Goal: Transaction & Acquisition: Purchase product/service

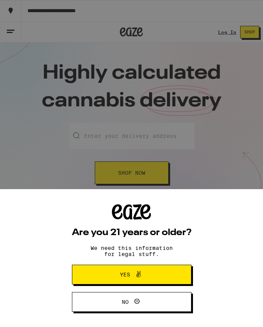
click at [217, 30] on div "Are you 21 years or older? We need this information for legal stuff. Yes No" at bounding box center [131, 163] width 263 height 327
click at [130, 275] on span "Yes" at bounding box center [132, 275] width 58 height 10
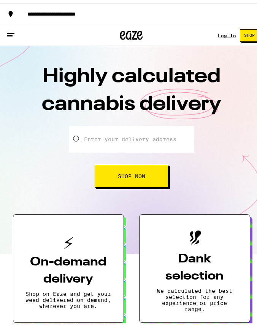
click at [219, 32] on link "Log In" at bounding box center [227, 32] width 18 height 5
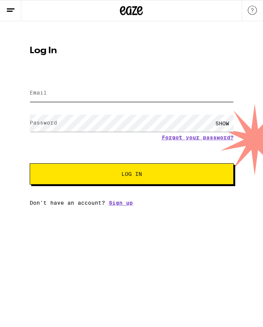
type input "[EMAIL_ADDRESS][DOMAIN_NAME]"
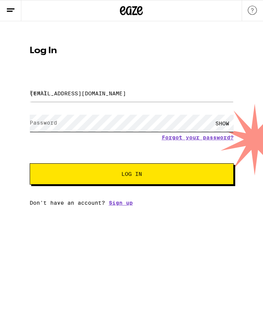
click at [131, 175] on button "Log In" at bounding box center [132, 173] width 204 height 21
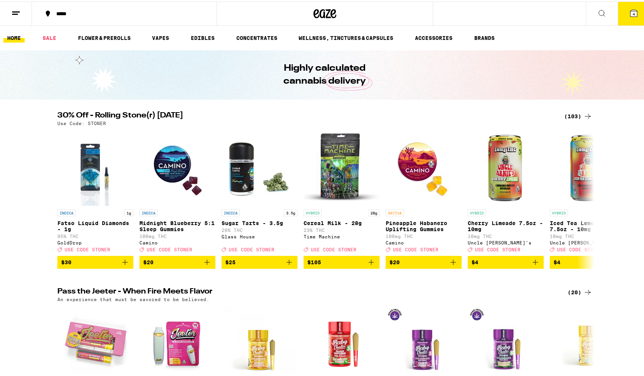
click at [257, 12] on icon at bounding box center [634, 11] width 7 height 7
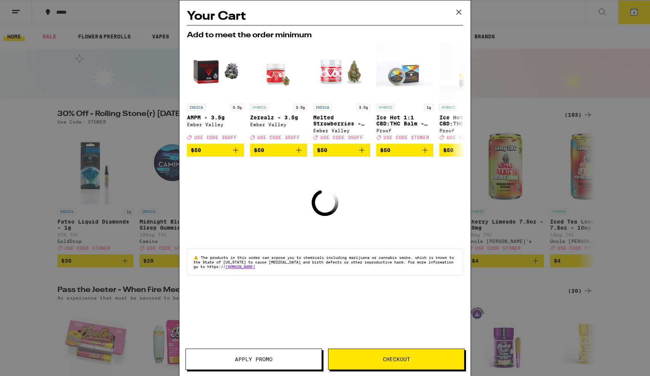
click at [257, 10] on icon at bounding box center [458, 11] width 11 height 11
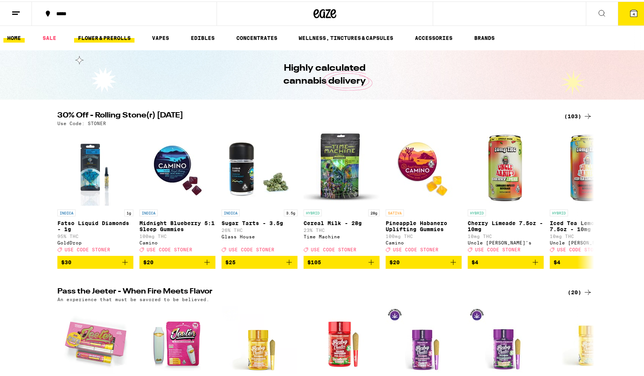
click at [90, 33] on link "FLOWER & PREROLLS" at bounding box center [104, 36] width 60 height 9
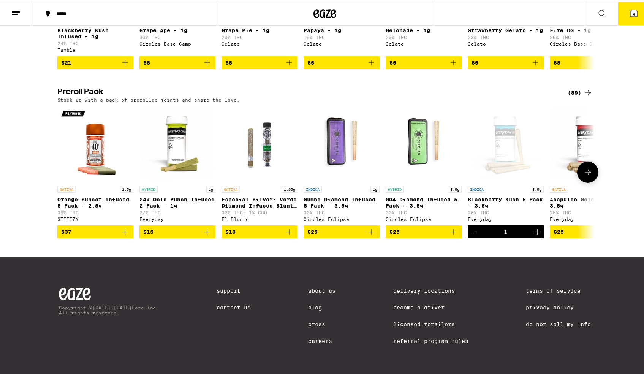
scroll to position [490, 0]
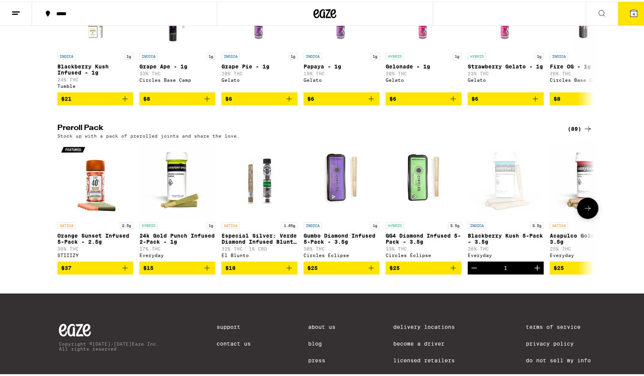
click at [257, 211] on icon at bounding box center [587, 206] width 9 height 9
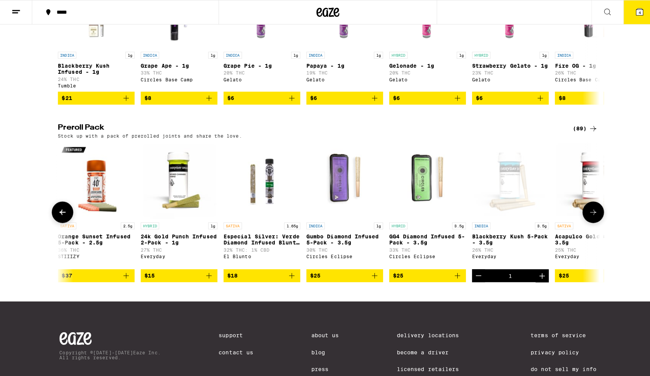
scroll to position [0, 452]
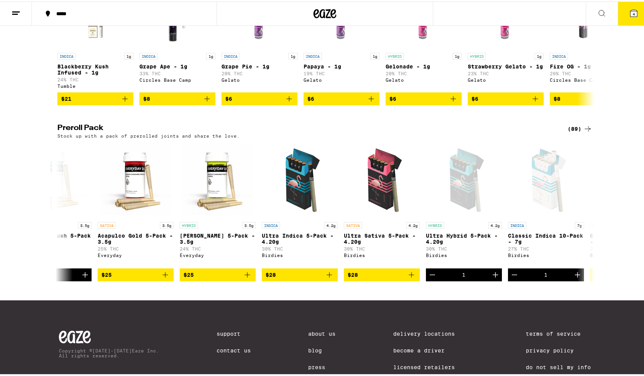
click at [257, 14] on icon at bounding box center [634, 11] width 7 height 7
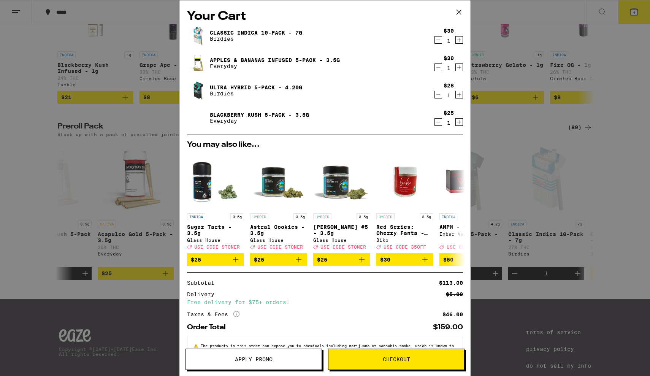
click at [257, 69] on icon "Decrement" at bounding box center [438, 67] width 7 height 9
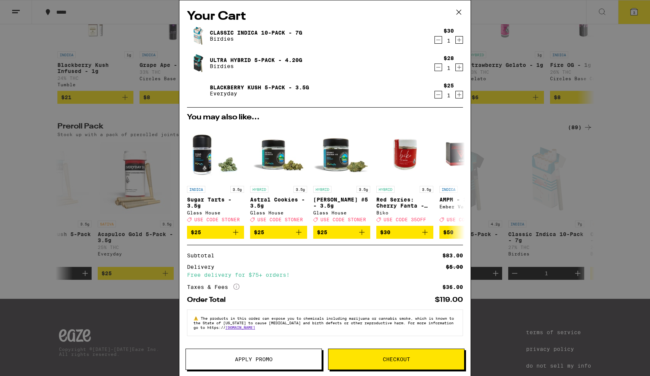
click at [257, 88] on link "Blackberry Kush 5-Pack - 3.5g" at bounding box center [259, 87] width 99 height 6
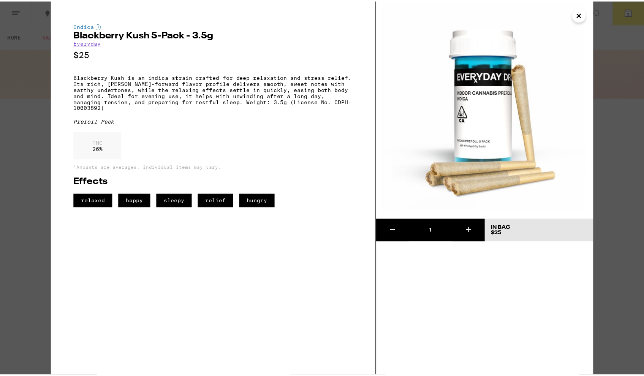
scroll to position [490, 0]
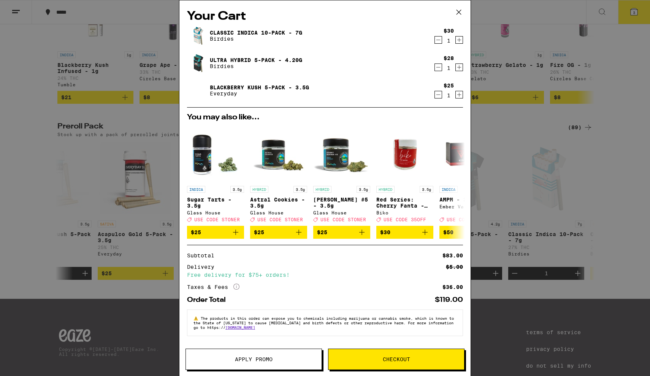
click at [257, 13] on icon at bounding box center [458, 11] width 11 height 11
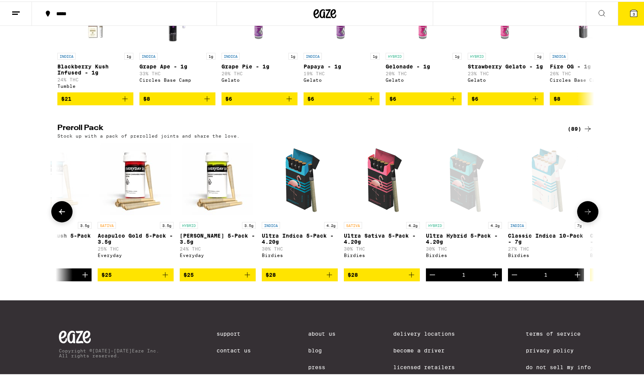
click at [221, 201] on img "Open page for Papaya Kush 5-Pack - 3.5g from Everyday" at bounding box center [218, 179] width 76 height 76
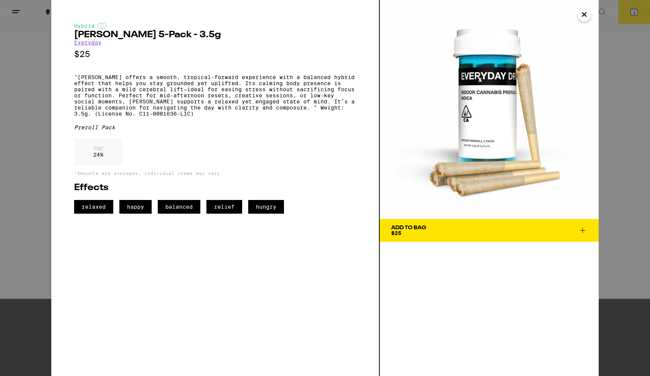
click at [257, 228] on span "Add To Bag $25" at bounding box center [489, 230] width 196 height 11
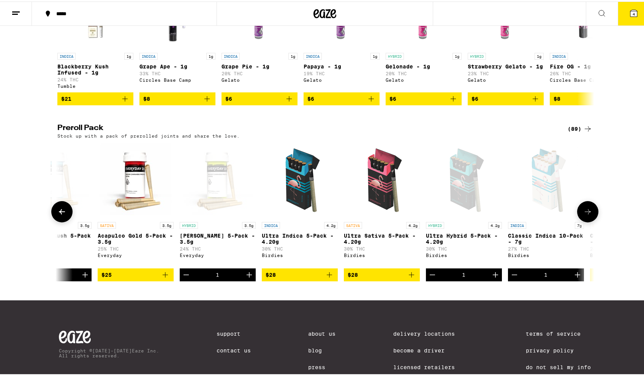
click at [61, 215] on icon at bounding box center [61, 210] width 9 height 9
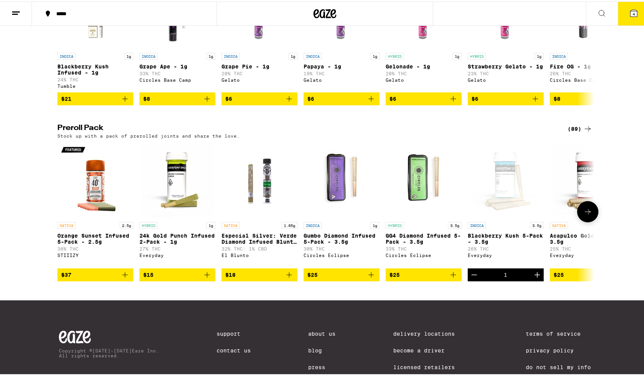
click at [257, 215] on icon at bounding box center [587, 210] width 9 height 9
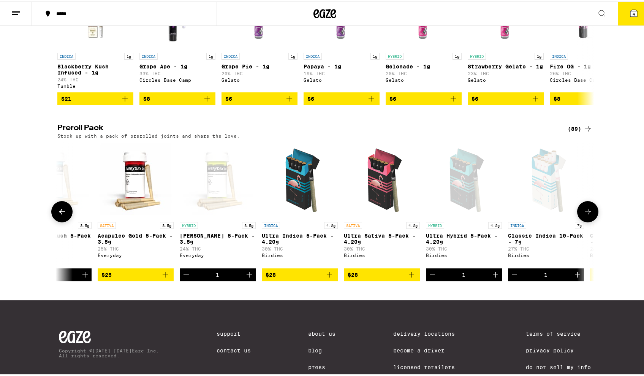
click at [257, 215] on icon at bounding box center [587, 210] width 9 height 9
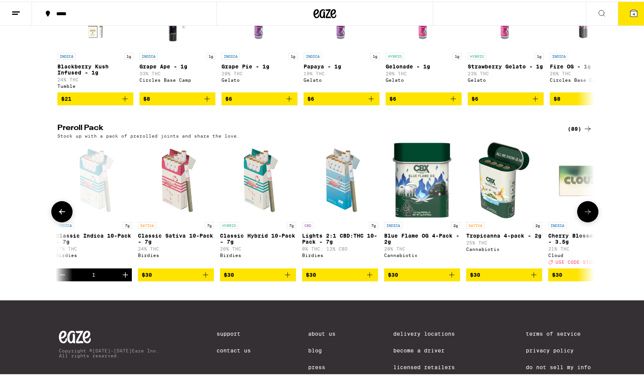
click at [63, 215] on icon at bounding box center [61, 210] width 9 height 9
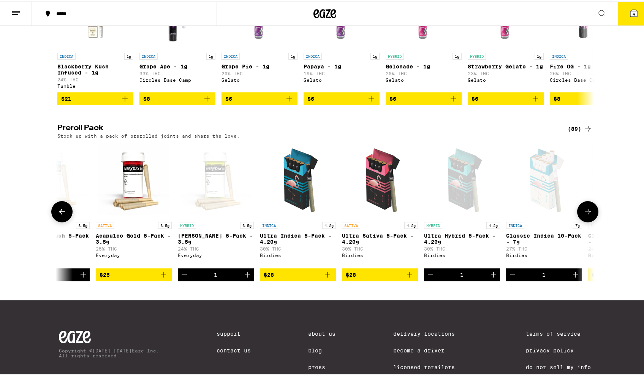
scroll to position [0, 452]
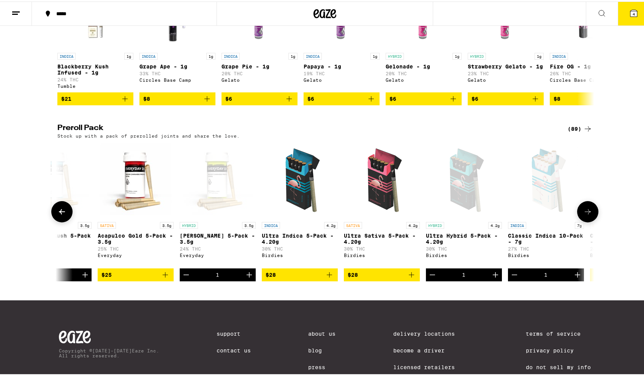
click at [257, 213] on icon at bounding box center [588, 210] width 6 height 5
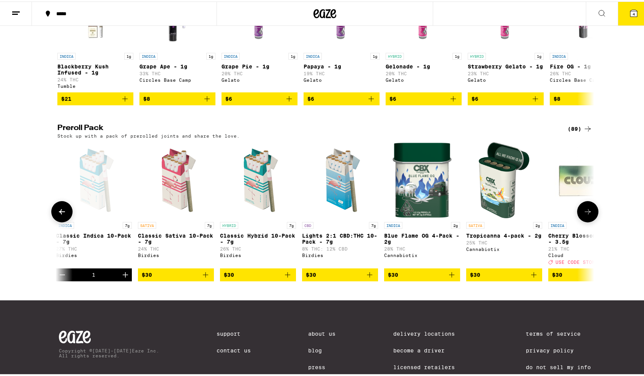
click at [257, 215] on icon at bounding box center [587, 210] width 9 height 9
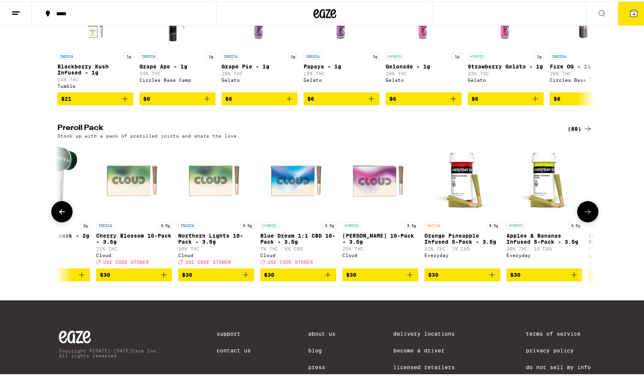
click at [257, 215] on icon at bounding box center [587, 210] width 9 height 9
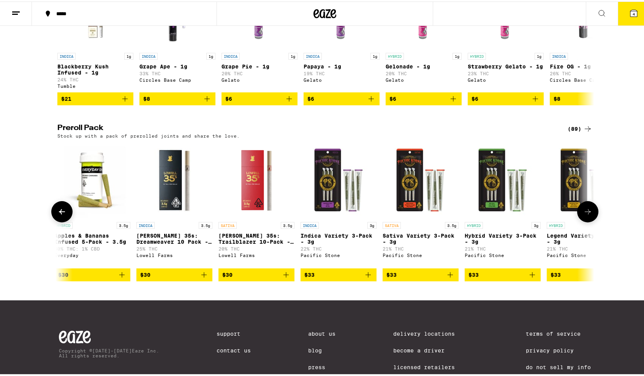
click at [257, 215] on icon at bounding box center [587, 210] width 9 height 9
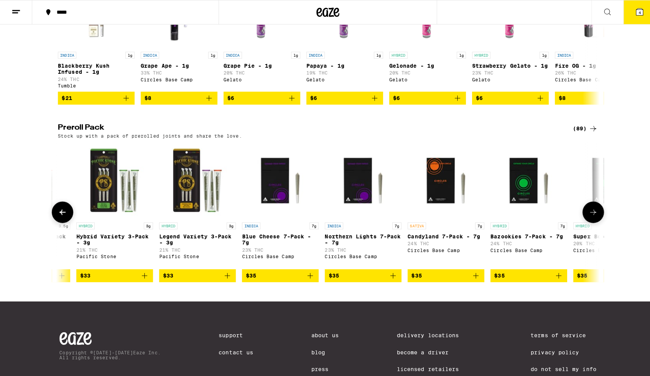
scroll to position [0, 2261]
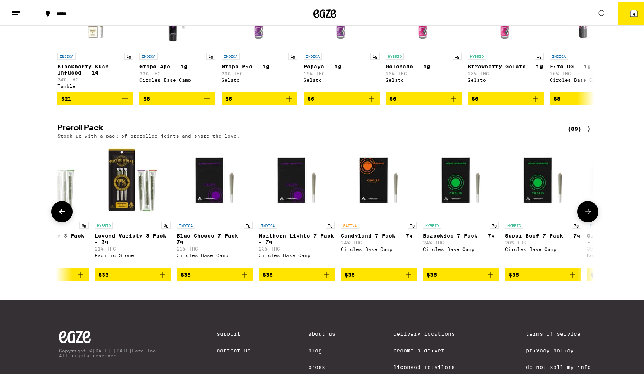
click at [257, 278] on span "$35" at bounding box center [461, 273] width 68 height 9
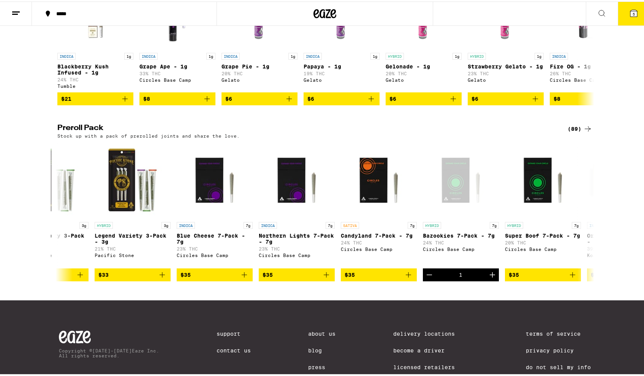
click at [257, 12] on icon at bounding box center [634, 11] width 7 height 7
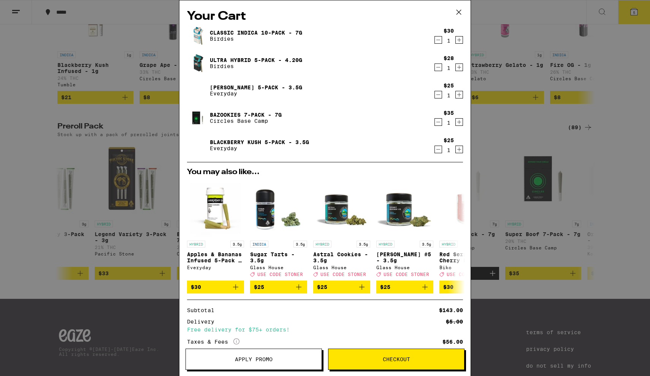
click at [257, 68] on icon "Decrement" at bounding box center [438, 67] width 7 height 9
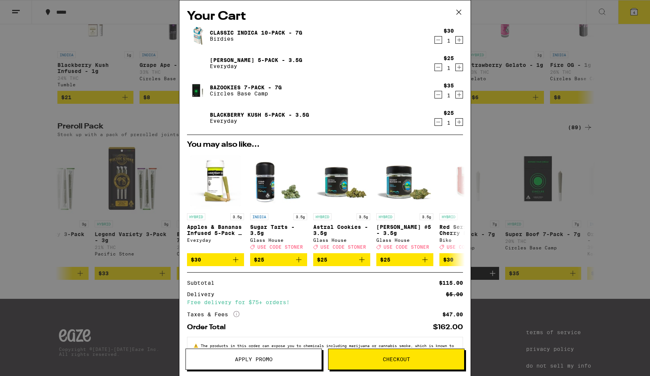
click at [257, 42] on icon "Decrement" at bounding box center [438, 39] width 7 height 9
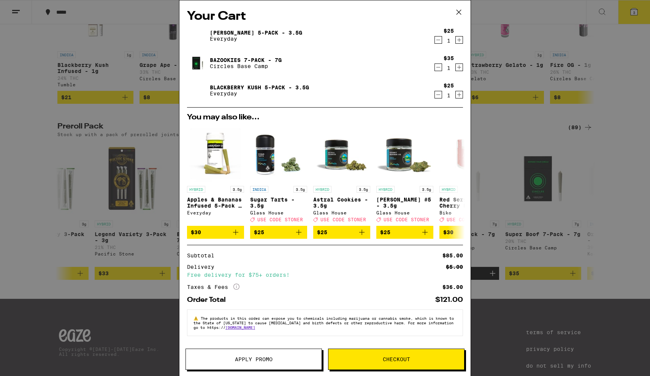
click at [257, 327] on button "Checkout" at bounding box center [396, 359] width 136 height 21
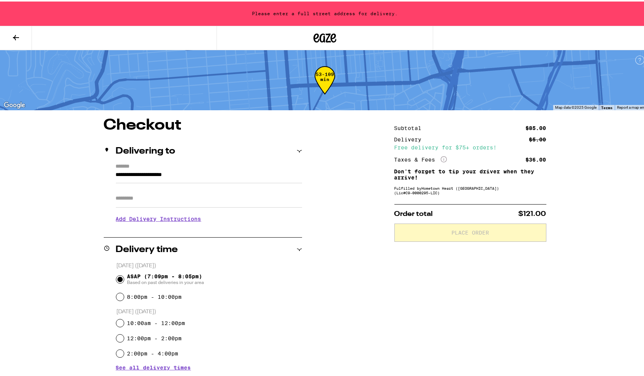
click at [219, 168] on label "*******" at bounding box center [209, 165] width 186 height 7
click at [219, 169] on input "**********" at bounding box center [209, 175] width 186 height 13
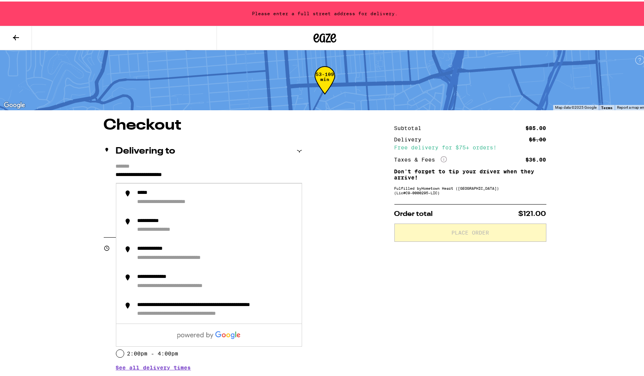
drag, startPoint x: 200, startPoint y: 174, endPoint x: 103, endPoint y: 176, distance: 96.9
click at [104, 176] on div "**********" at bounding box center [203, 194] width 198 height 65
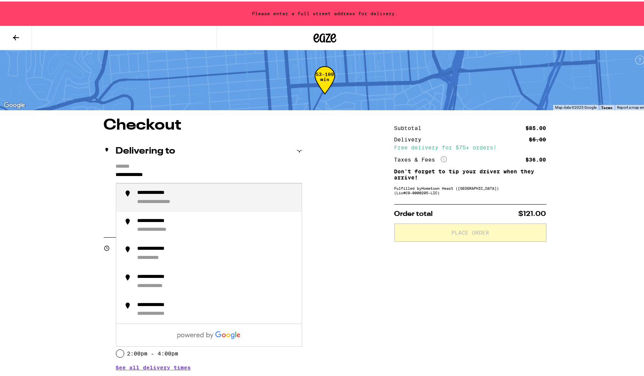
click at [140, 197] on div "**********" at bounding box center [217, 196] width 158 height 16
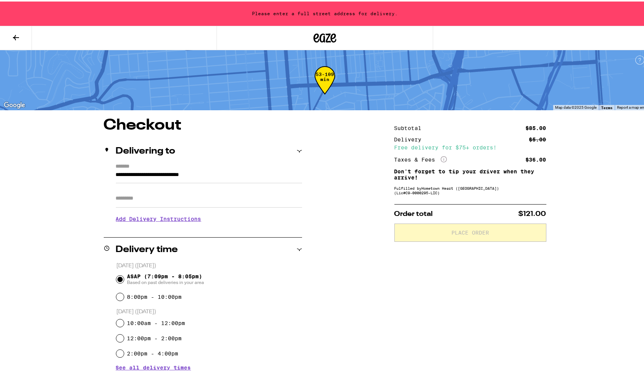
type input "**********"
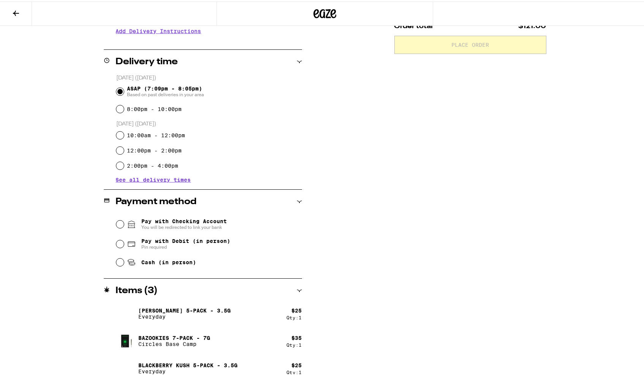
scroll to position [171, 0]
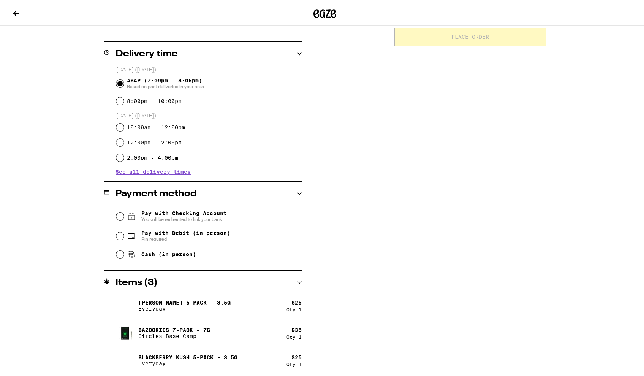
click at [116, 236] on input "Pay with Debit (in person) Pin required" at bounding box center [120, 235] width 8 height 8
radio input "true"
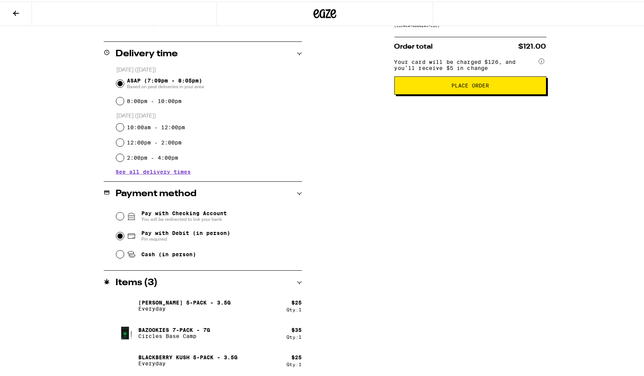
scroll to position [0, 0]
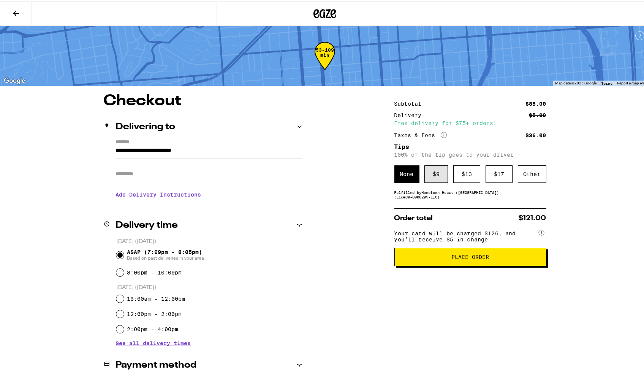
click at [257, 179] on div "$ 9" at bounding box center [437, 172] width 24 height 17
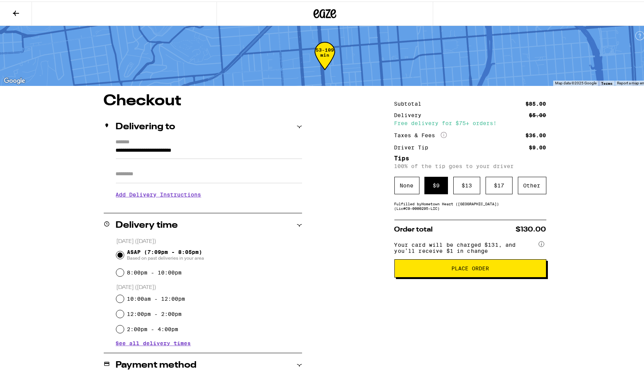
click at [257, 269] on span "Place Order" at bounding box center [470, 266] width 139 height 5
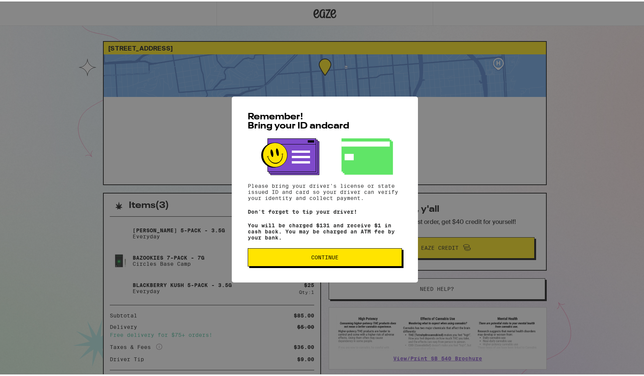
click at [257, 258] on span "Continue" at bounding box center [324, 255] width 141 height 5
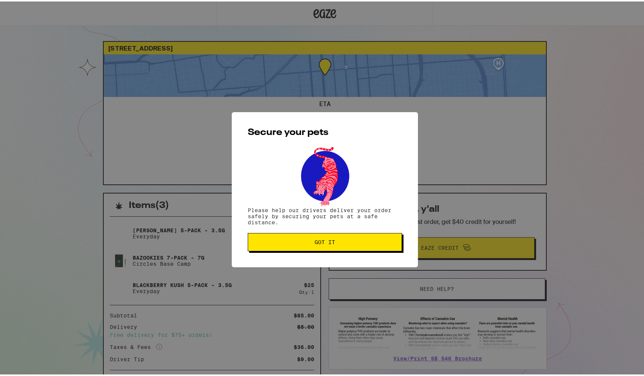
click at [257, 242] on span "Got it" at bounding box center [324, 240] width 141 height 5
